Goal: Entertainment & Leisure: Consume media (video, audio)

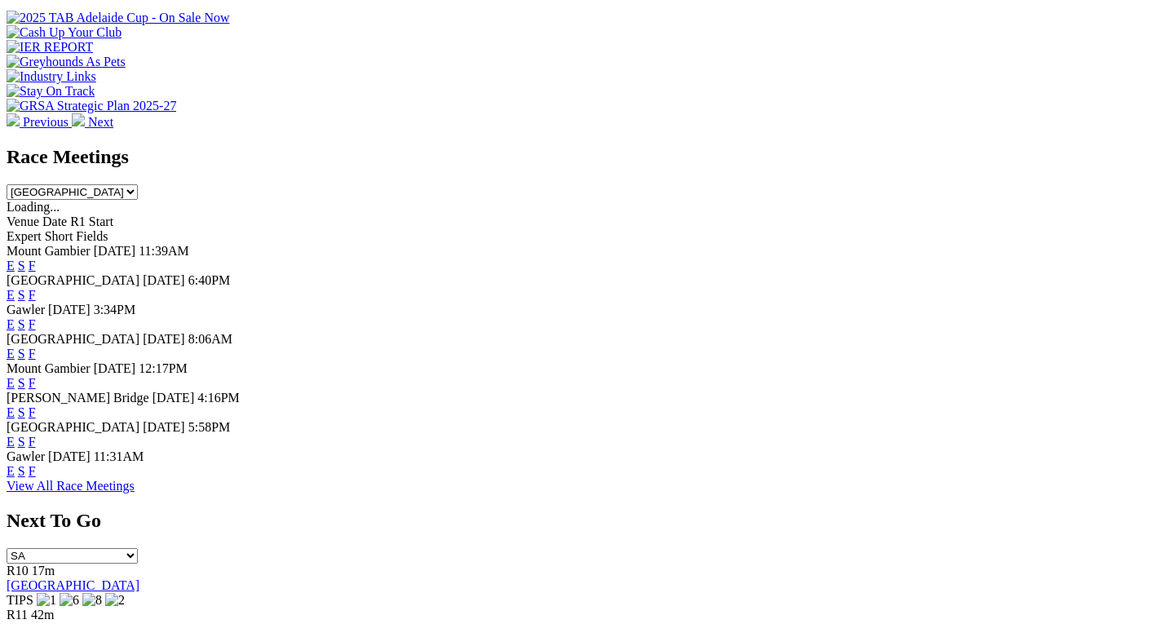
scroll to position [652, 0]
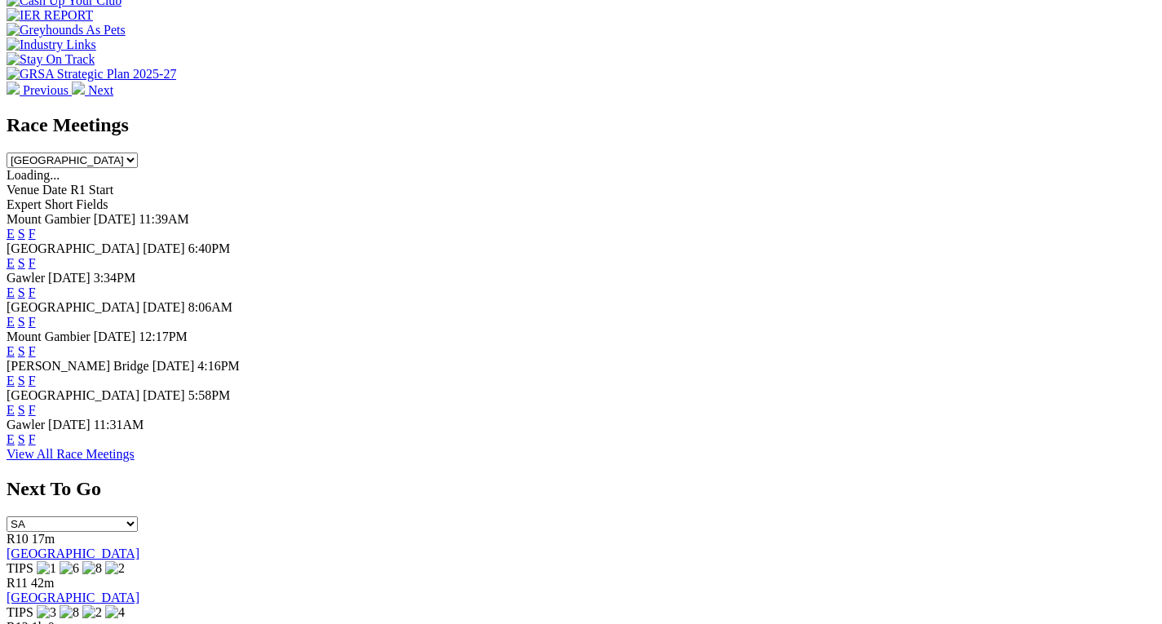
click at [36, 256] on link "F" at bounding box center [32, 263] width 7 height 14
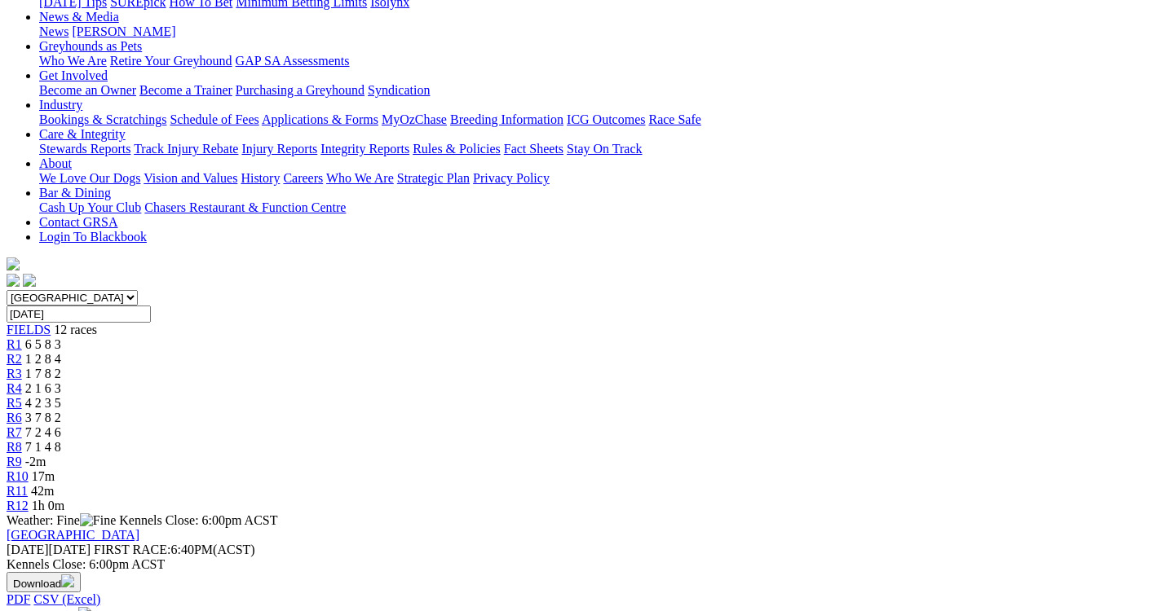
scroll to position [245, 0]
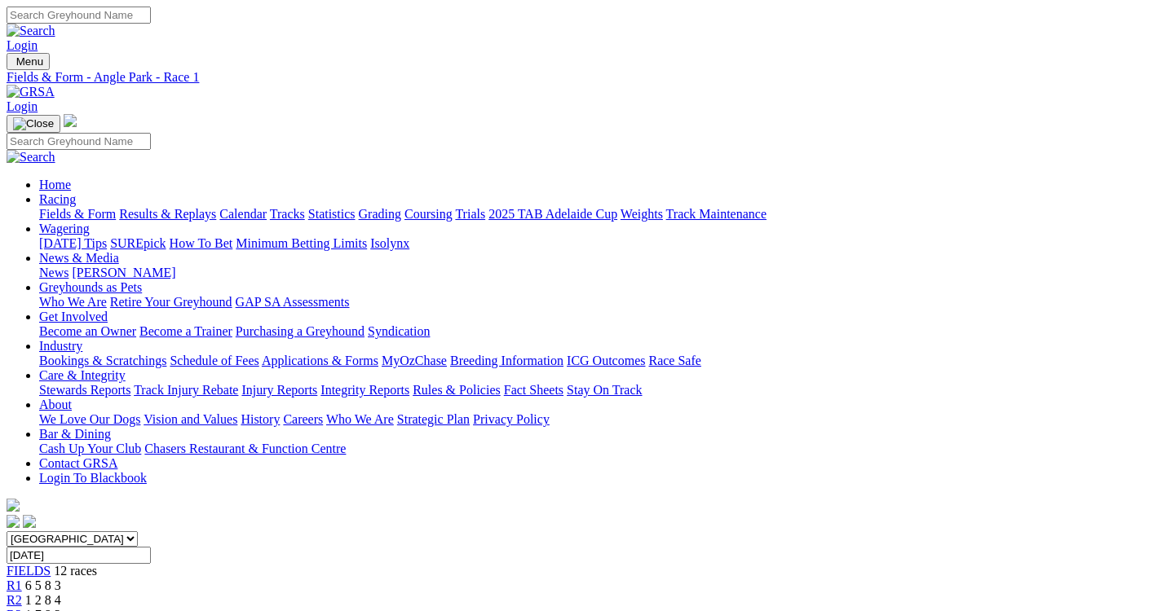
click at [22, 608] on span "R3" at bounding box center [14, 615] width 15 height 14
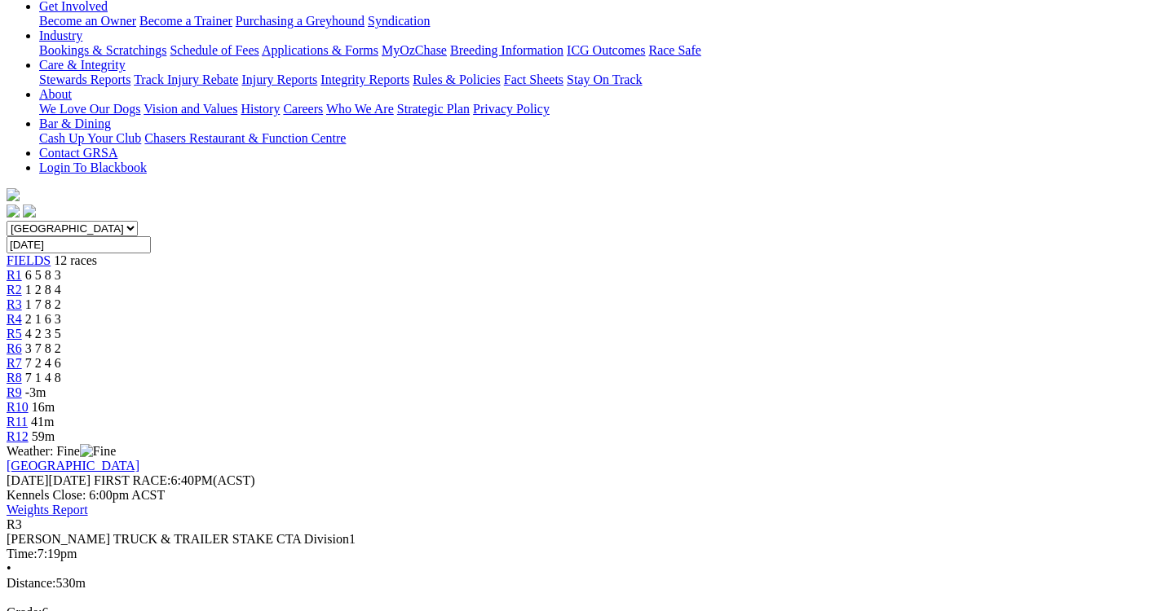
scroll to position [326, 0]
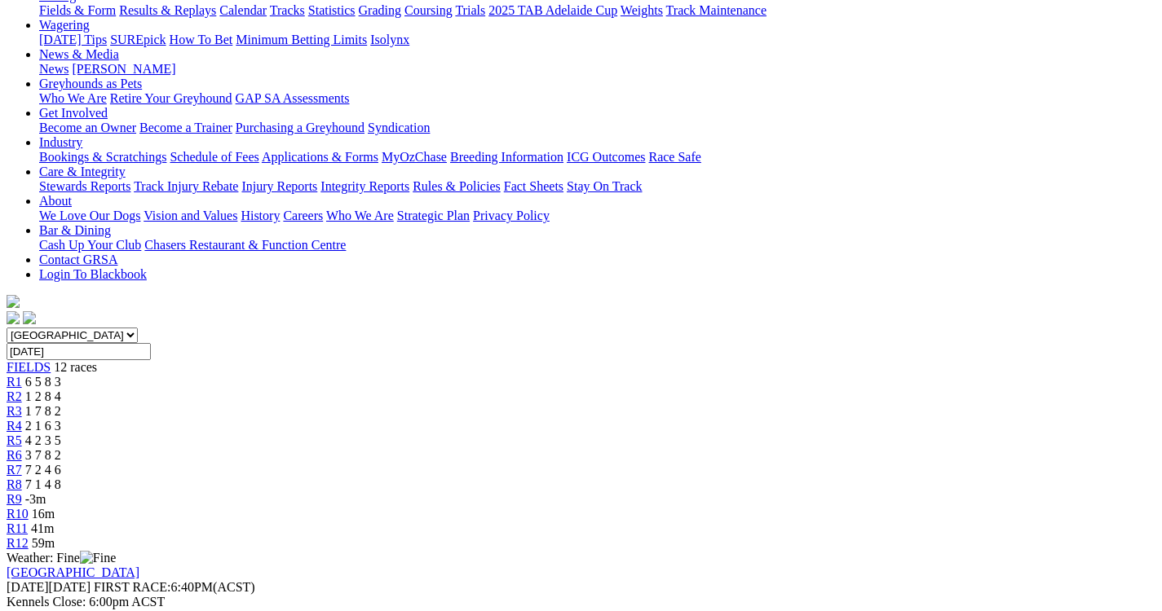
scroll to position [163, 0]
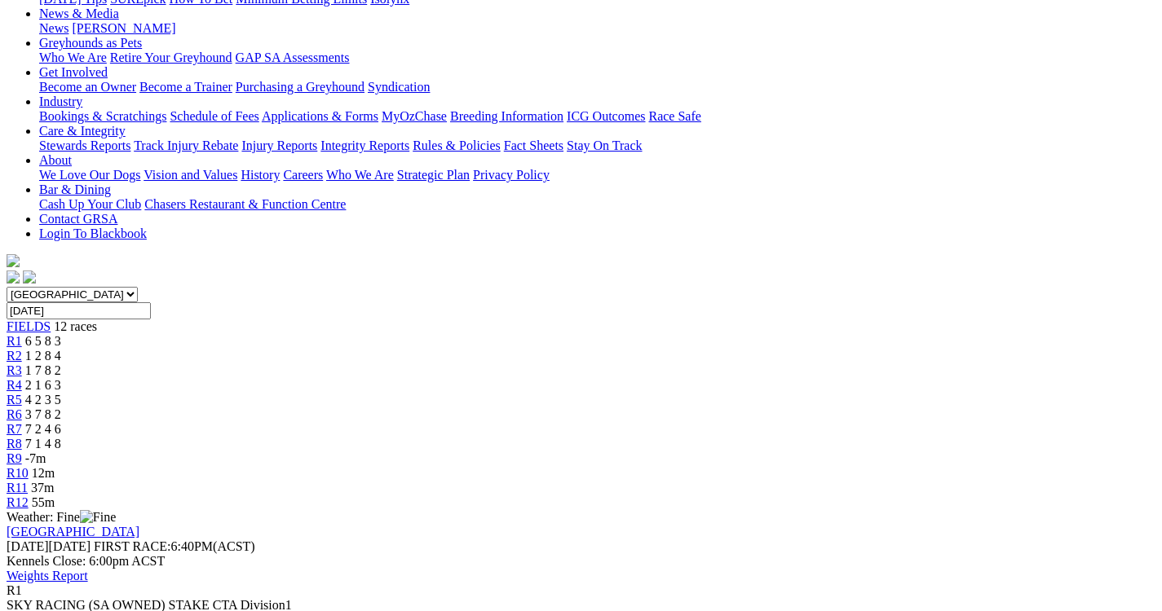
scroll to position [326, 0]
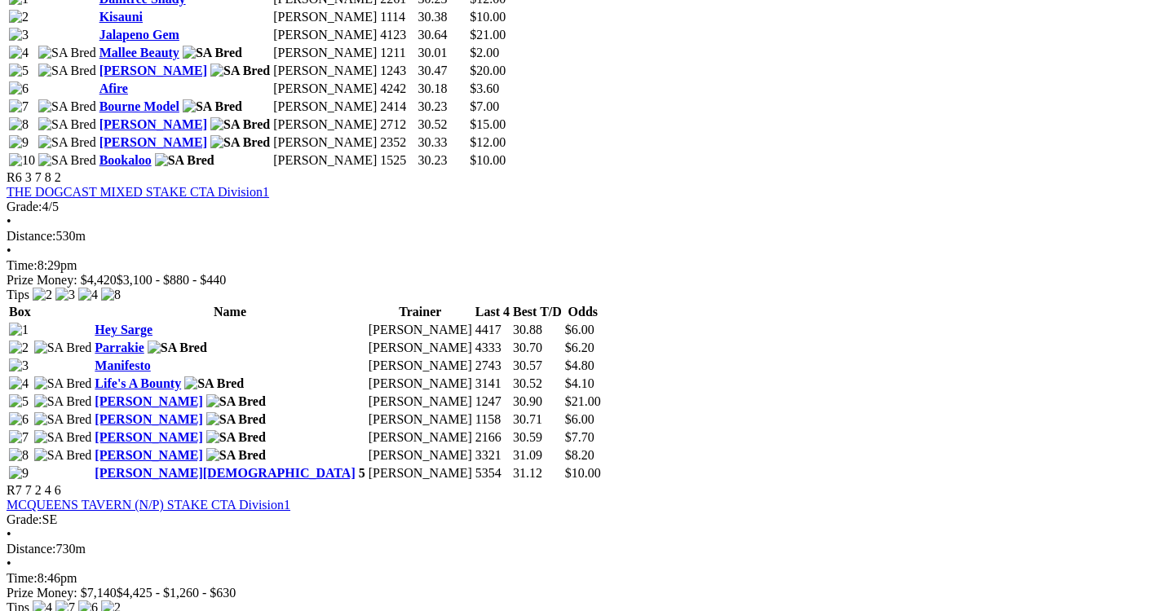
scroll to position [2120, 0]
